Goal: Task Accomplishment & Management: Manage account settings

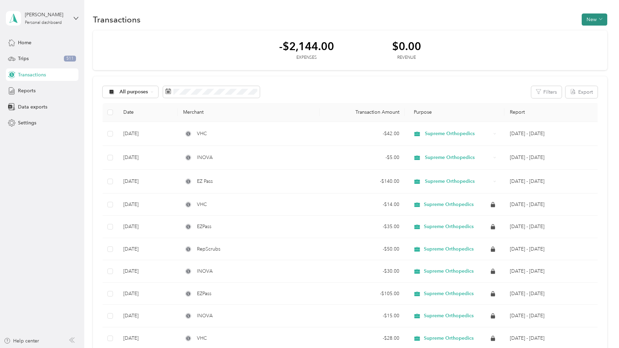
click at [602, 19] on icon "button" at bounding box center [600, 19] width 3 height 2
click at [593, 36] on li "Expense" at bounding box center [591, 33] width 36 height 12
click at [599, 32] on span "Expense" at bounding box center [594, 32] width 19 height 7
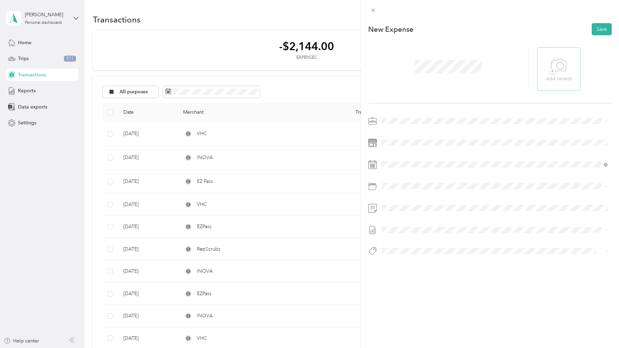
click at [566, 60] on div "+ Add receipt" at bounding box center [559, 69] width 26 height 27
click at [390, 148] on span at bounding box center [495, 142] width 232 height 11
click at [422, 227] on div "1" at bounding box center [423, 227] width 9 height 9
click at [402, 190] on span at bounding box center [495, 186] width 232 height 11
click at [438, 250] on span "Vendor Credentialing" at bounding box center [423, 250] width 47 height 6
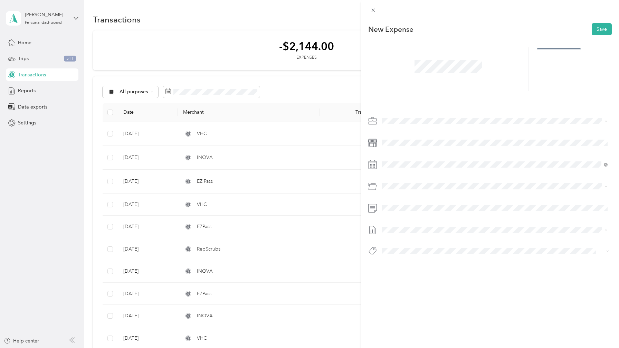
click at [426, 253] on li "[DATE] - [DATE] Draft" at bounding box center [494, 251] width 231 height 11
click at [601, 28] on button "Save" at bounding box center [602, 29] width 20 height 12
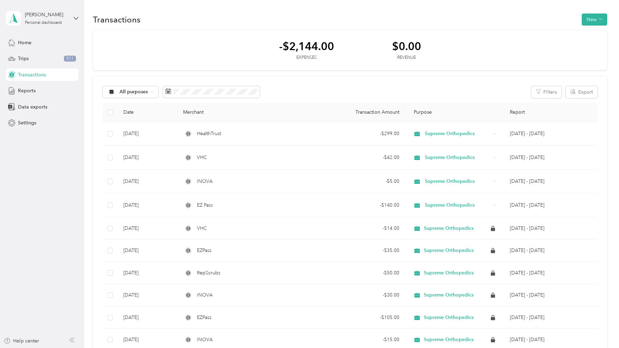
click at [204, 21] on div "Transactions New" at bounding box center [350, 19] width 514 height 15
